Goal: Check status: Check status

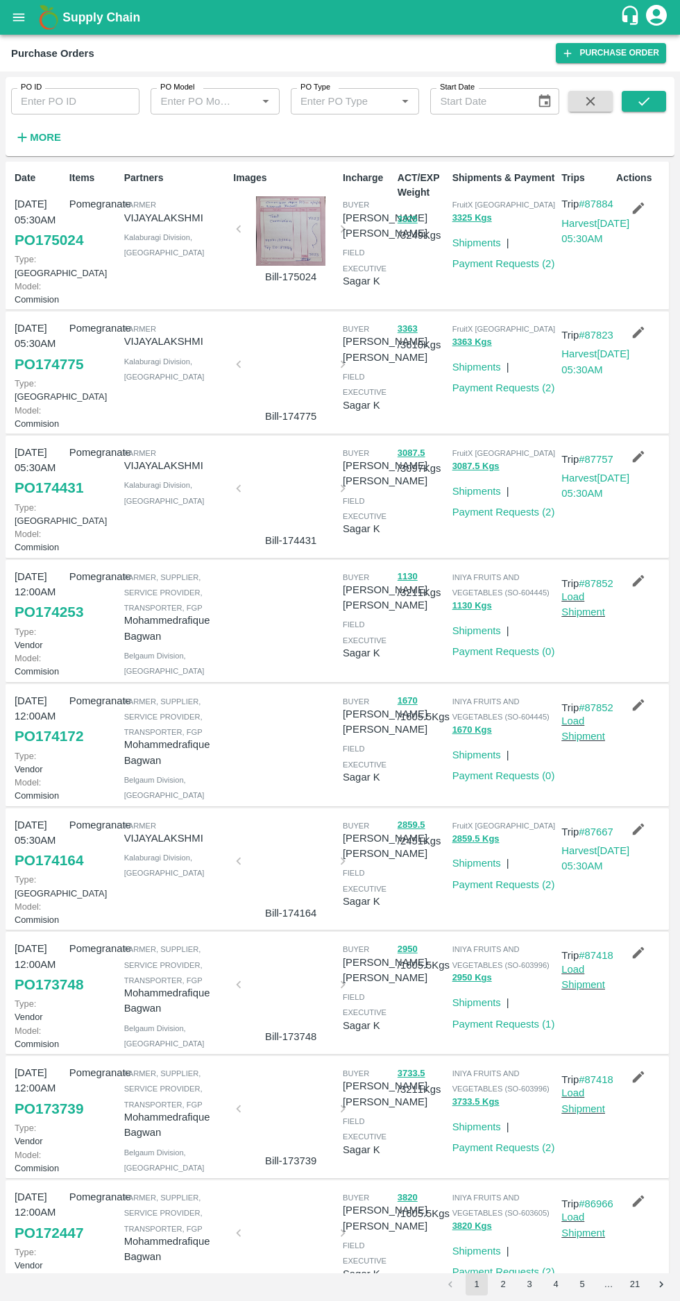
click at [22, 137] on icon "button" at bounding box center [22, 137] width 9 height 9
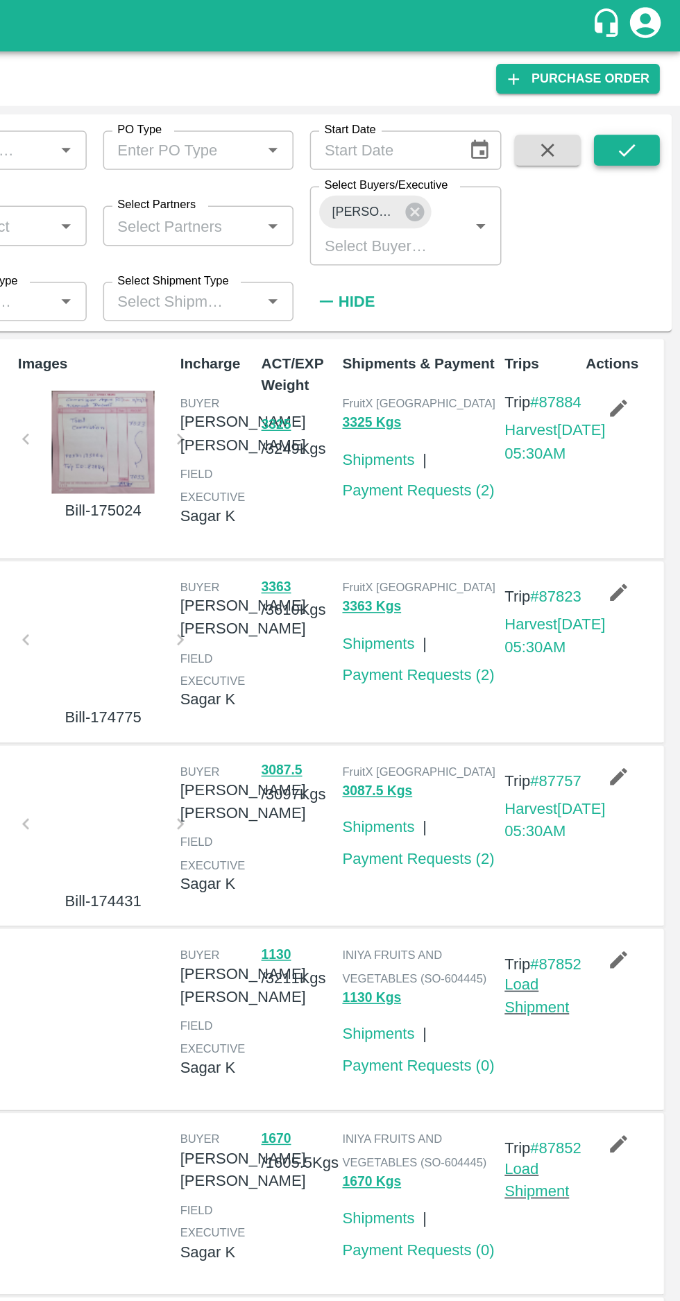
click at [630, 106] on button "submit" at bounding box center [644, 101] width 44 height 21
click at [635, 106] on button "submit" at bounding box center [644, 101] width 44 height 21
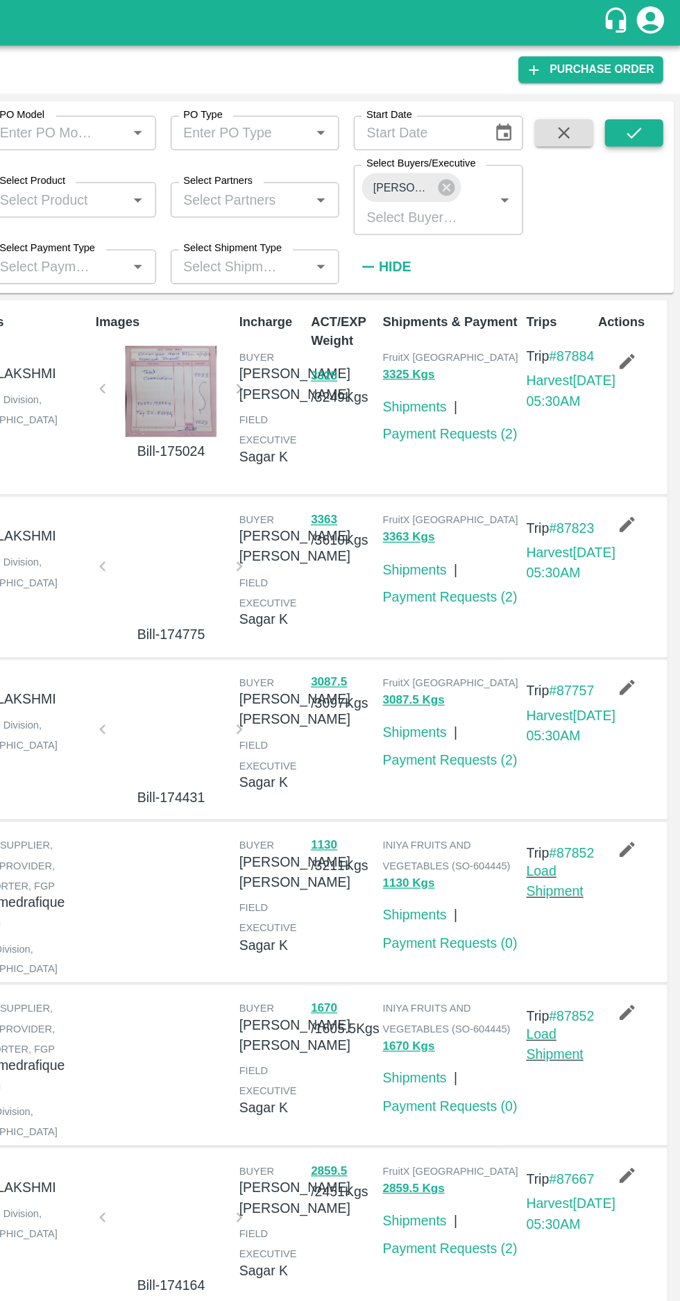
click at [642, 110] on button "submit" at bounding box center [644, 101] width 44 height 21
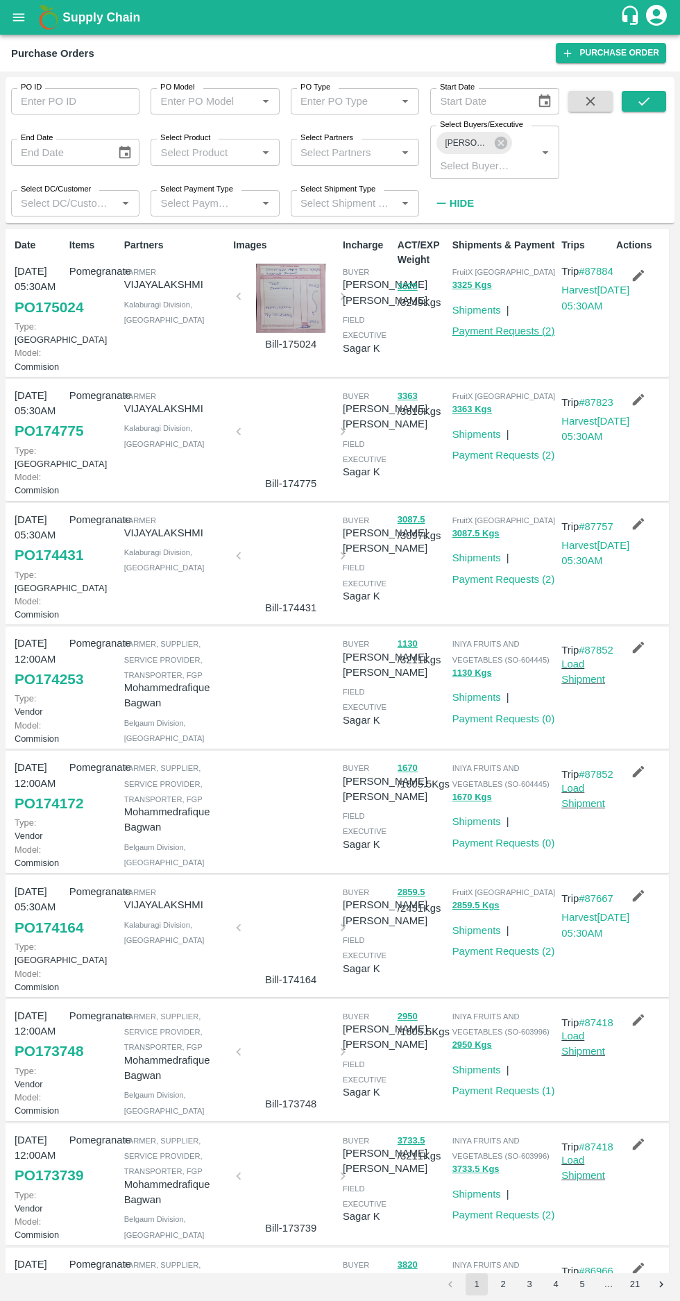
click at [505, 328] on link "Payment Requests ( 2 )" at bounding box center [504, 331] width 103 height 11
click at [505, 137] on icon at bounding box center [500, 142] width 15 height 15
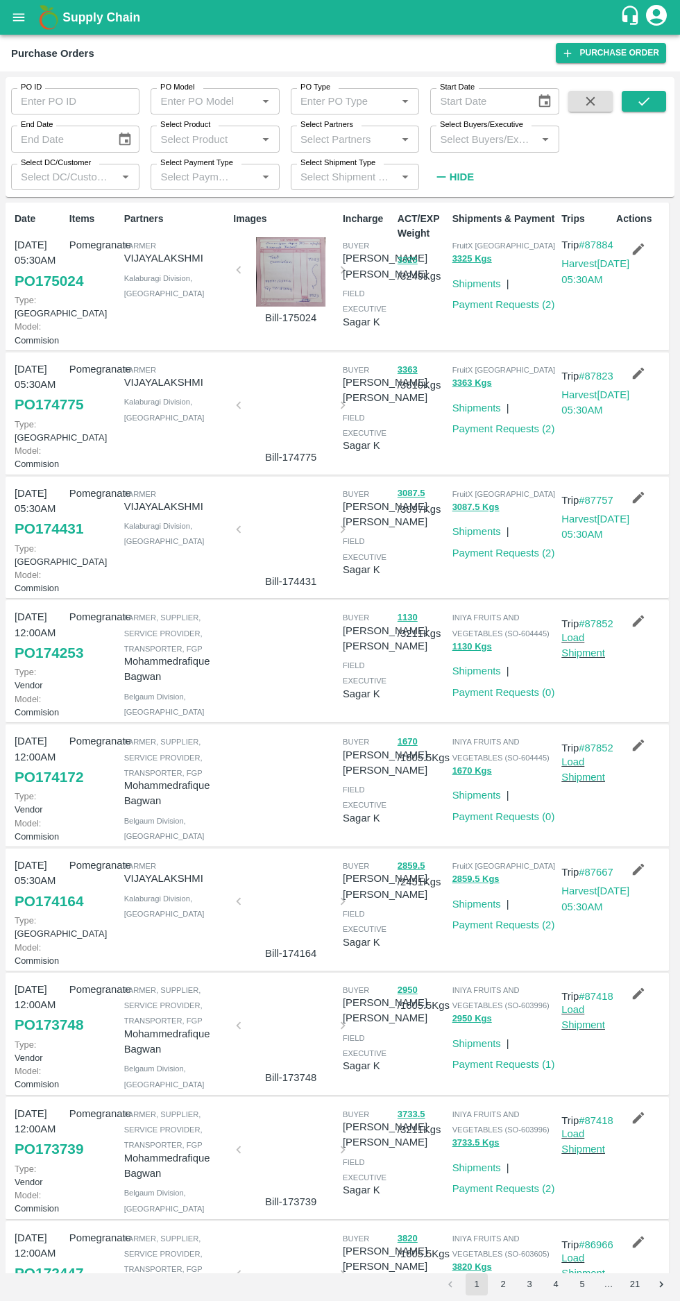
click at [475, 141] on input "Select Buyers/Executive" at bounding box center [482, 139] width 97 height 18
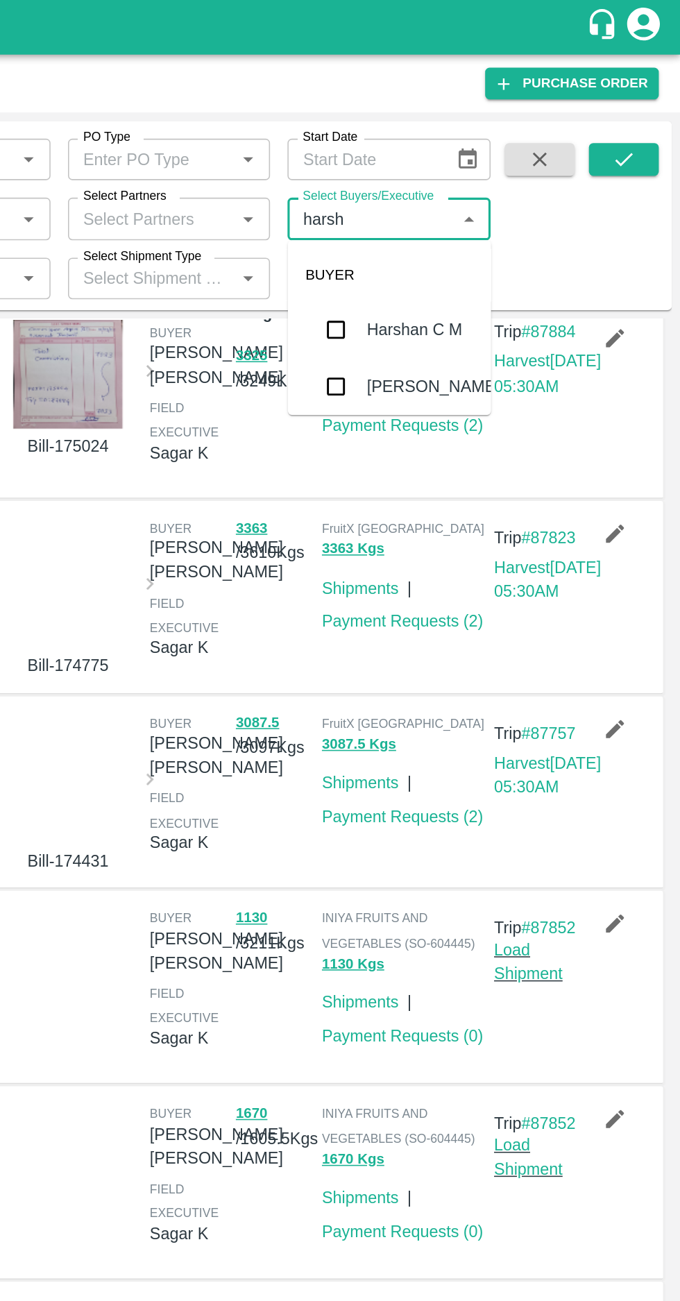
scroll to position [18, 0]
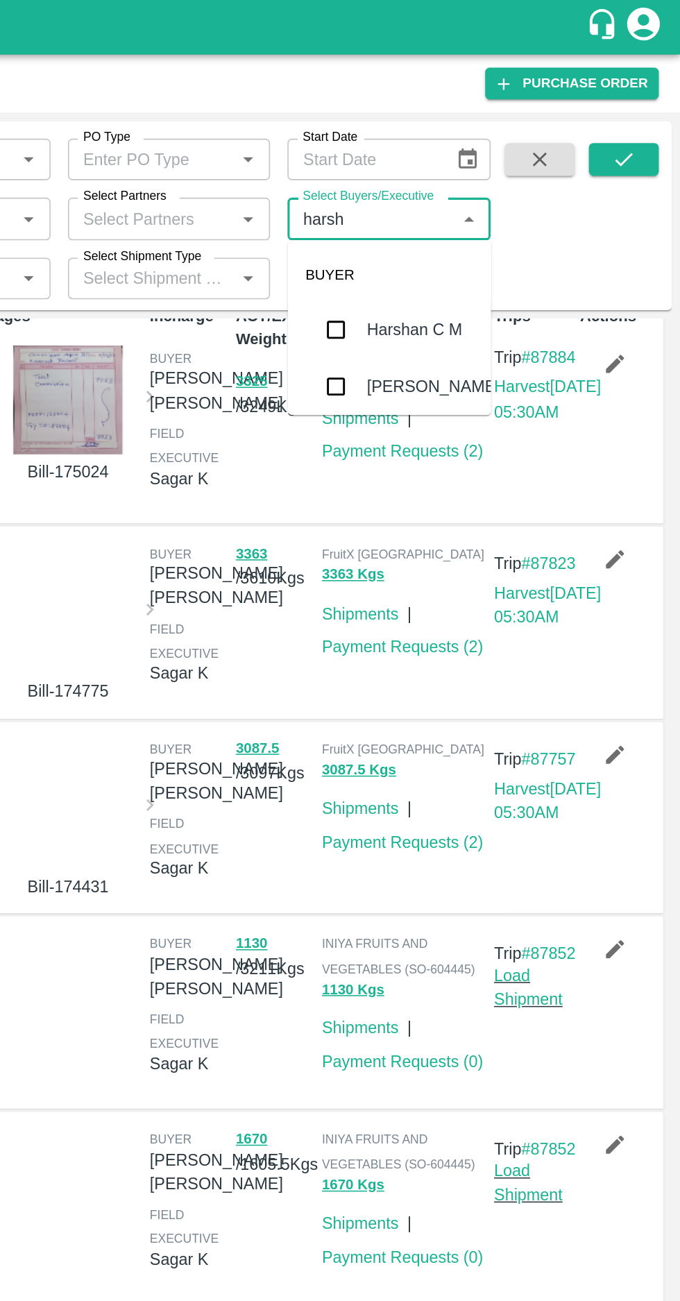
click at [466, 124] on label "Select Buyers/Executive" at bounding box center [481, 124] width 83 height 11
click at [466, 130] on input "Select Buyers/Executive" at bounding box center [482, 139] width 97 height 18
type input "harshv"
click at [465, 202] on input "checkbox" at bounding box center [461, 210] width 28 height 28
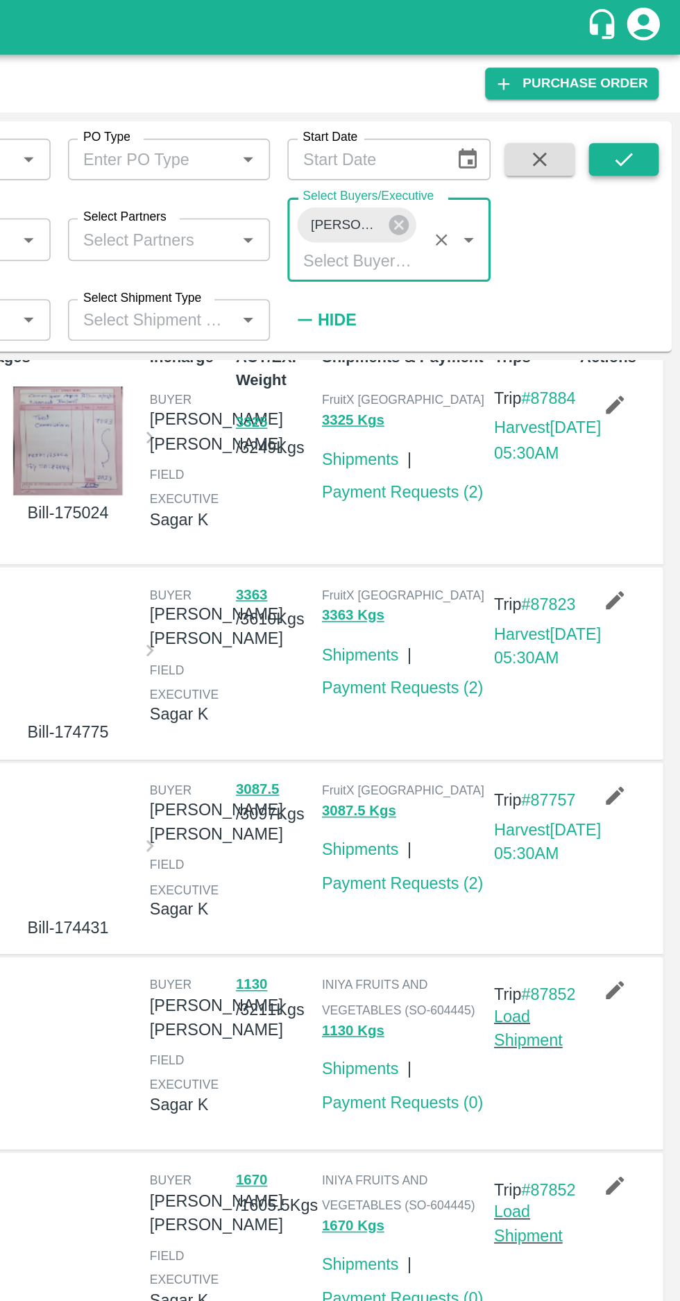
click at [642, 105] on icon "submit" at bounding box center [644, 101] width 11 height 8
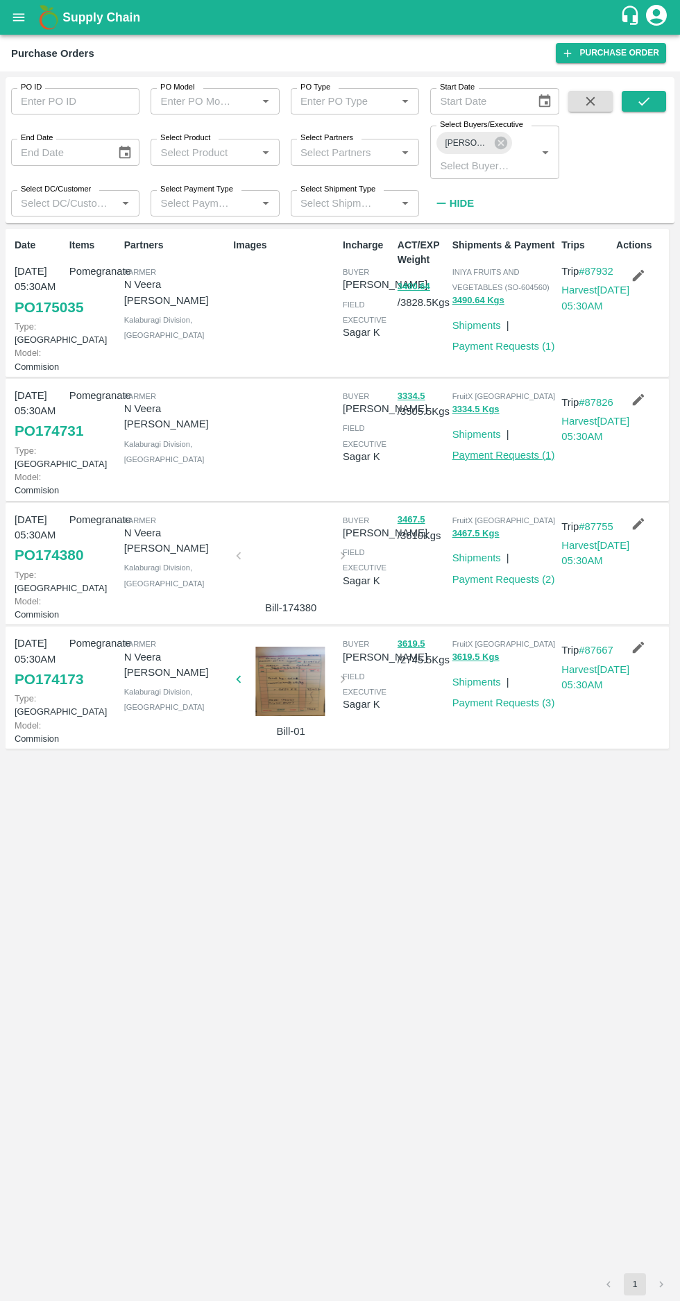
click at [509, 461] on link "Payment Requests ( 1 )" at bounding box center [504, 455] width 103 height 11
click at [488, 347] on link "Payment Requests ( 1 )" at bounding box center [504, 346] width 103 height 11
click at [493, 461] on link "Payment Requests ( 1 )" at bounding box center [504, 455] width 103 height 11
click at [500, 346] on link "Payment Requests ( 1 )" at bounding box center [504, 346] width 103 height 11
